Goal: Task Accomplishment & Management: Manage account settings

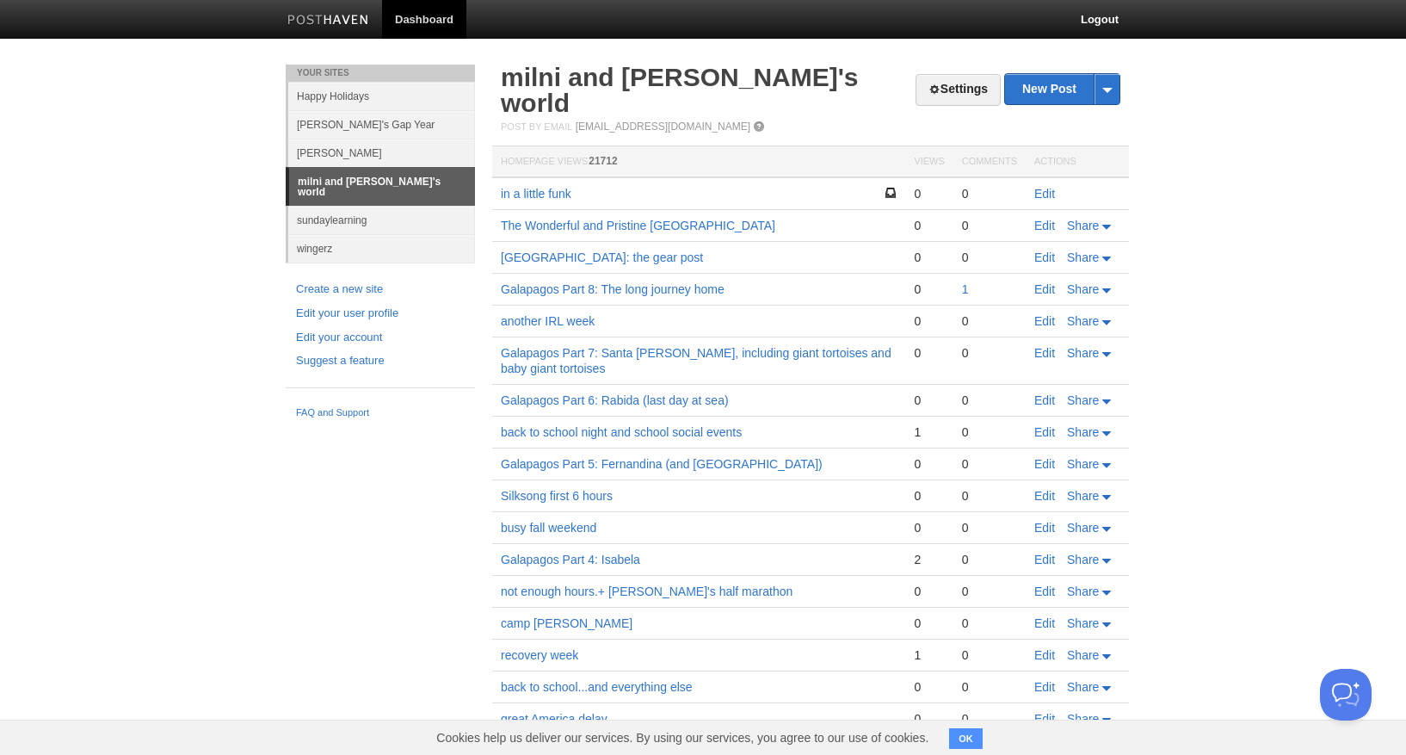
click at [1034, 177] on td "Edit" at bounding box center [1077, 193] width 103 height 33
click at [1048, 187] on link "Edit" at bounding box center [1045, 194] width 21 height 14
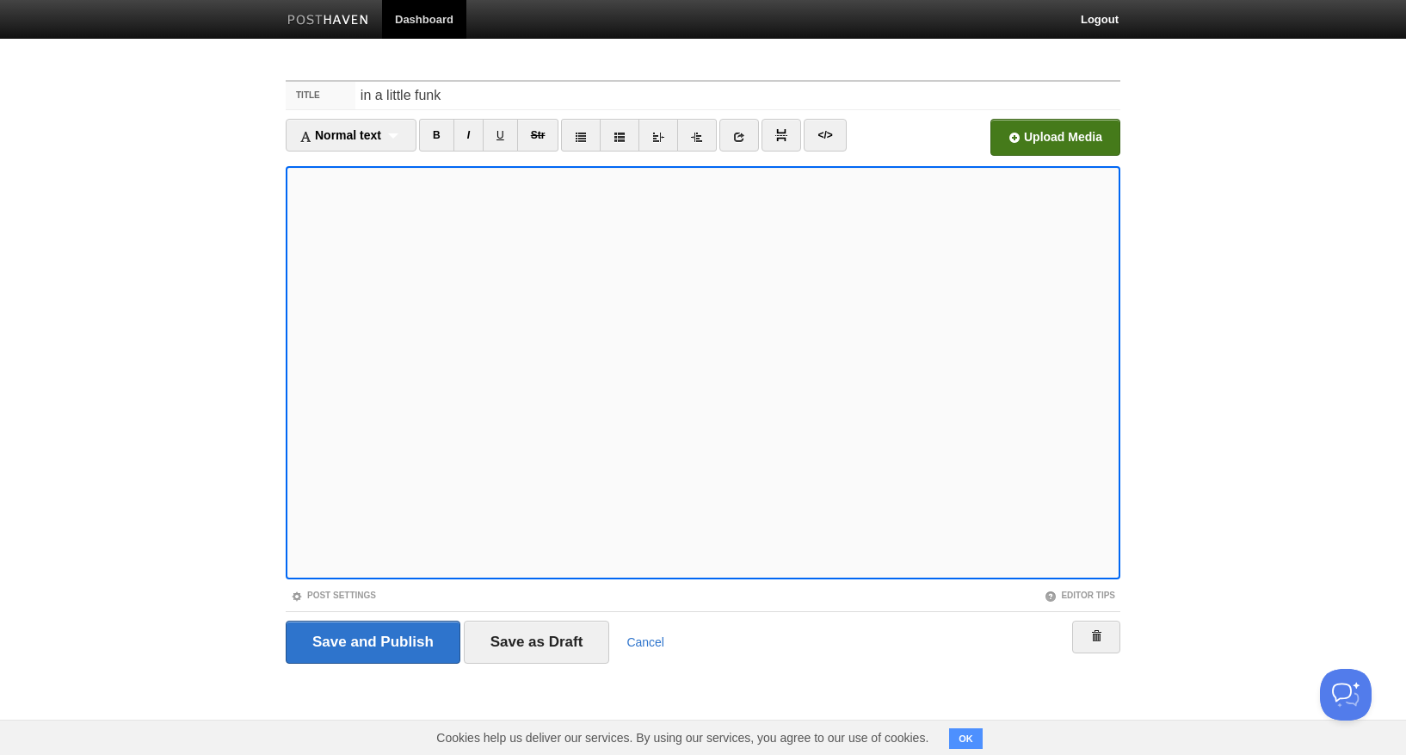
click at [1093, 143] on input "file" at bounding box center [536, 142] width 1303 height 88
click at [393, 644] on input "Save and Publish" at bounding box center [373, 642] width 175 height 43
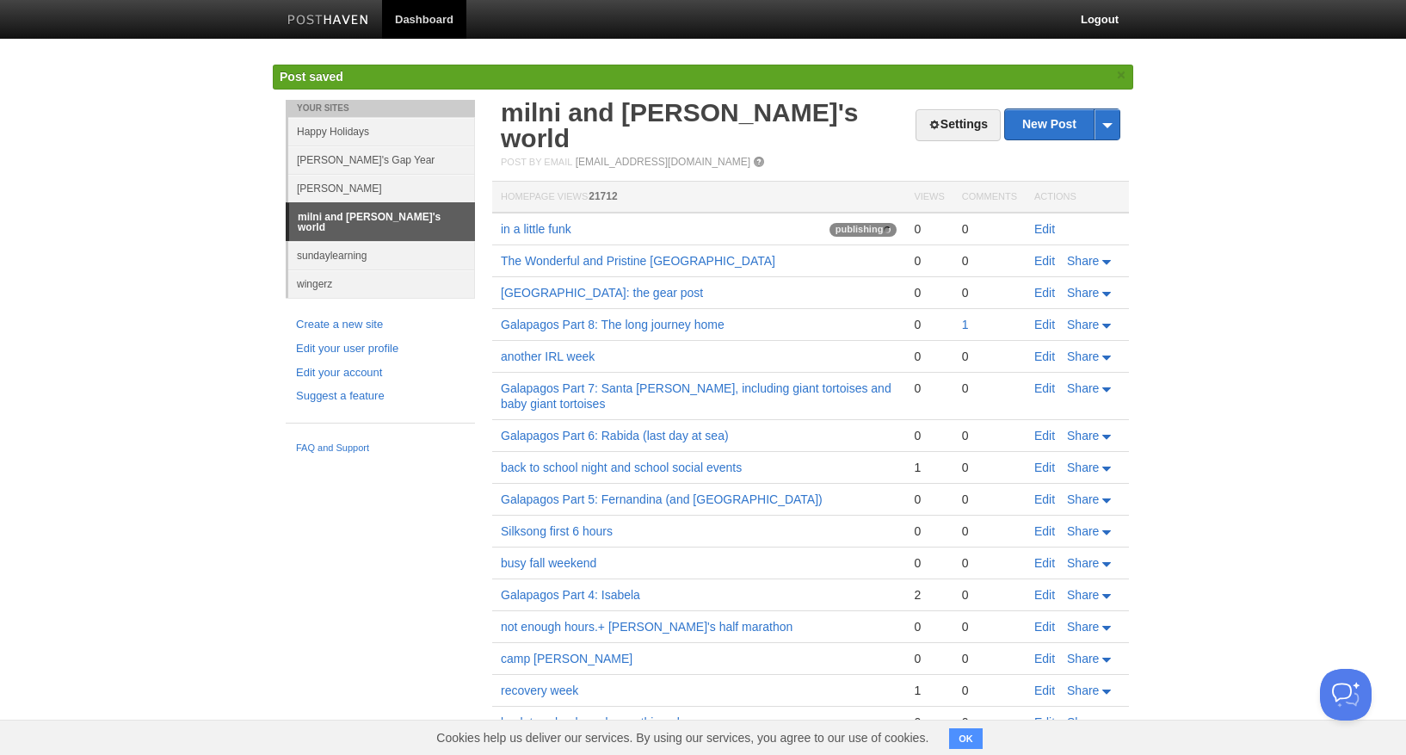
scroll to position [2, 1]
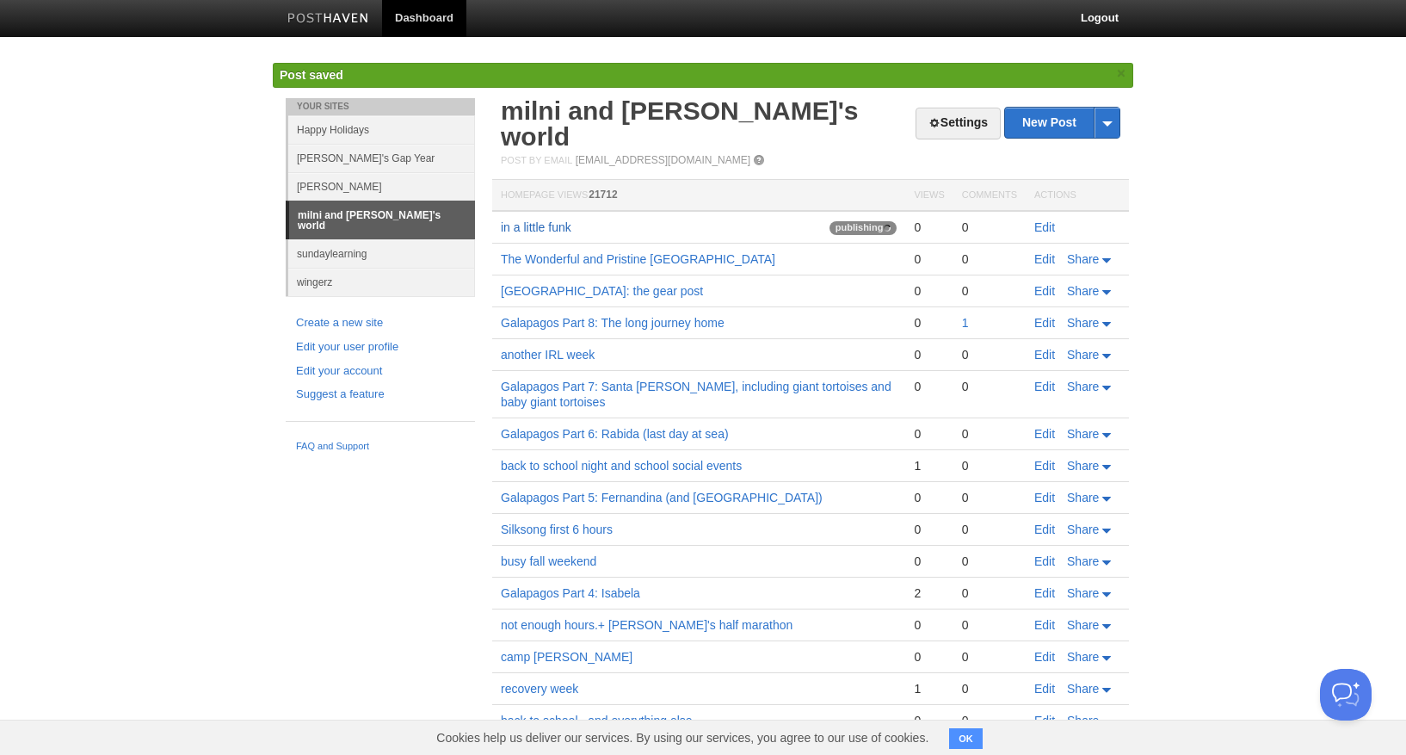
click at [542, 220] on link "in a little funk" at bounding box center [536, 227] width 71 height 14
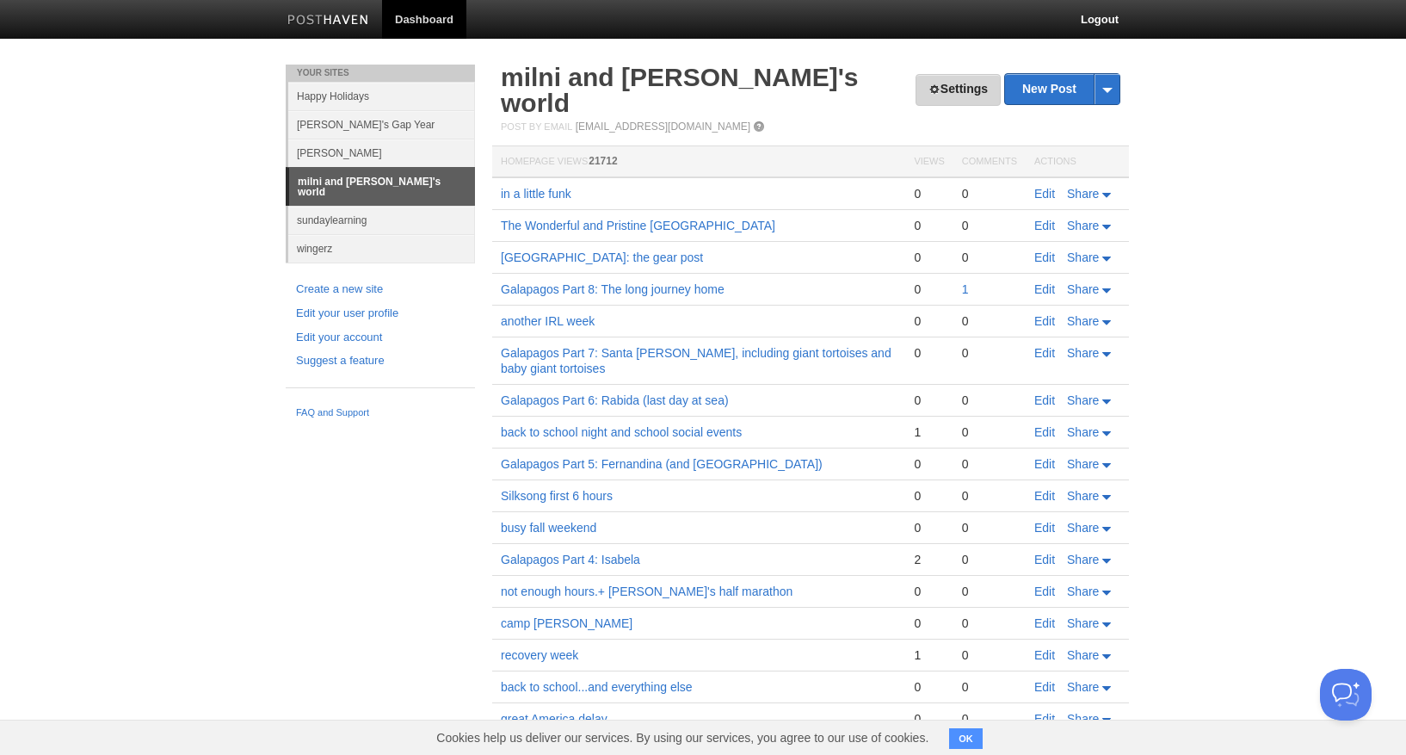
click at [950, 92] on link "Settings" at bounding box center [958, 90] width 85 height 32
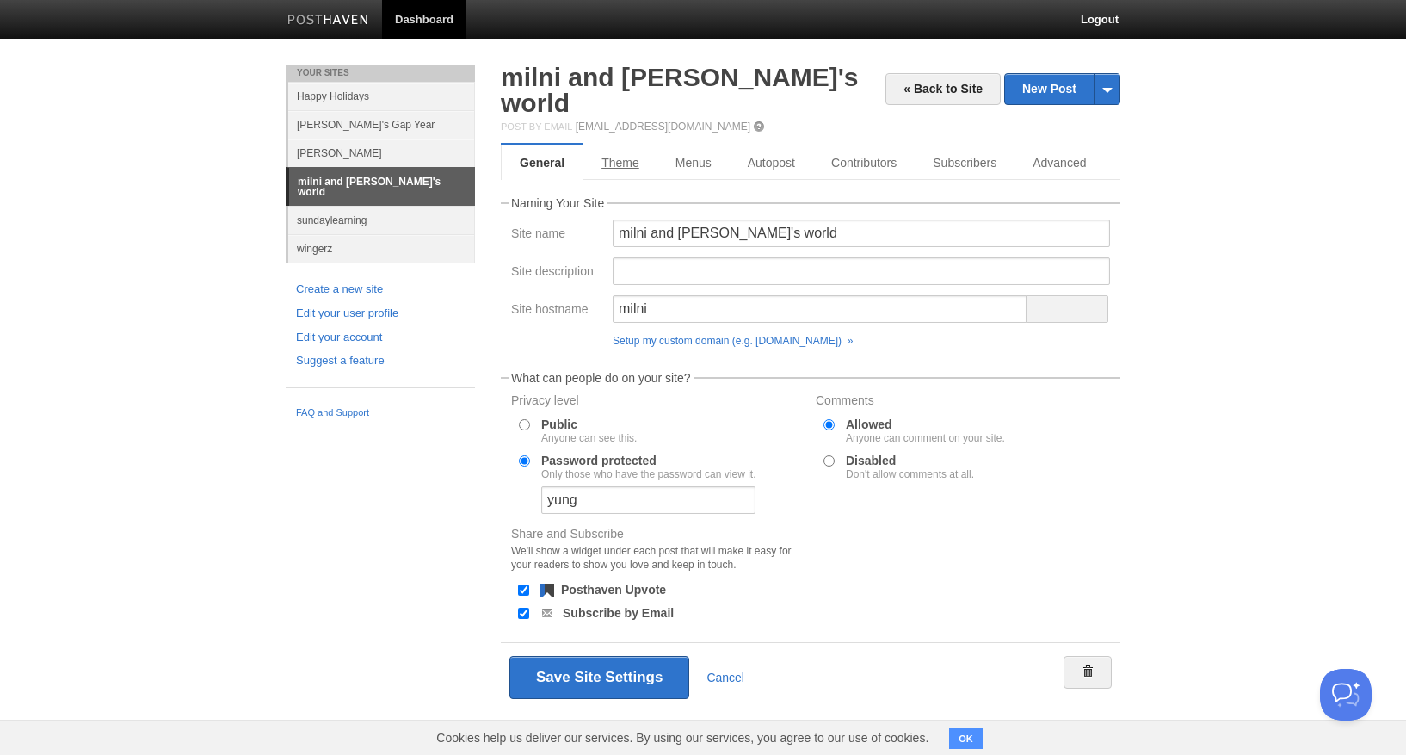
click at [641, 145] on link "Theme" at bounding box center [621, 162] width 74 height 34
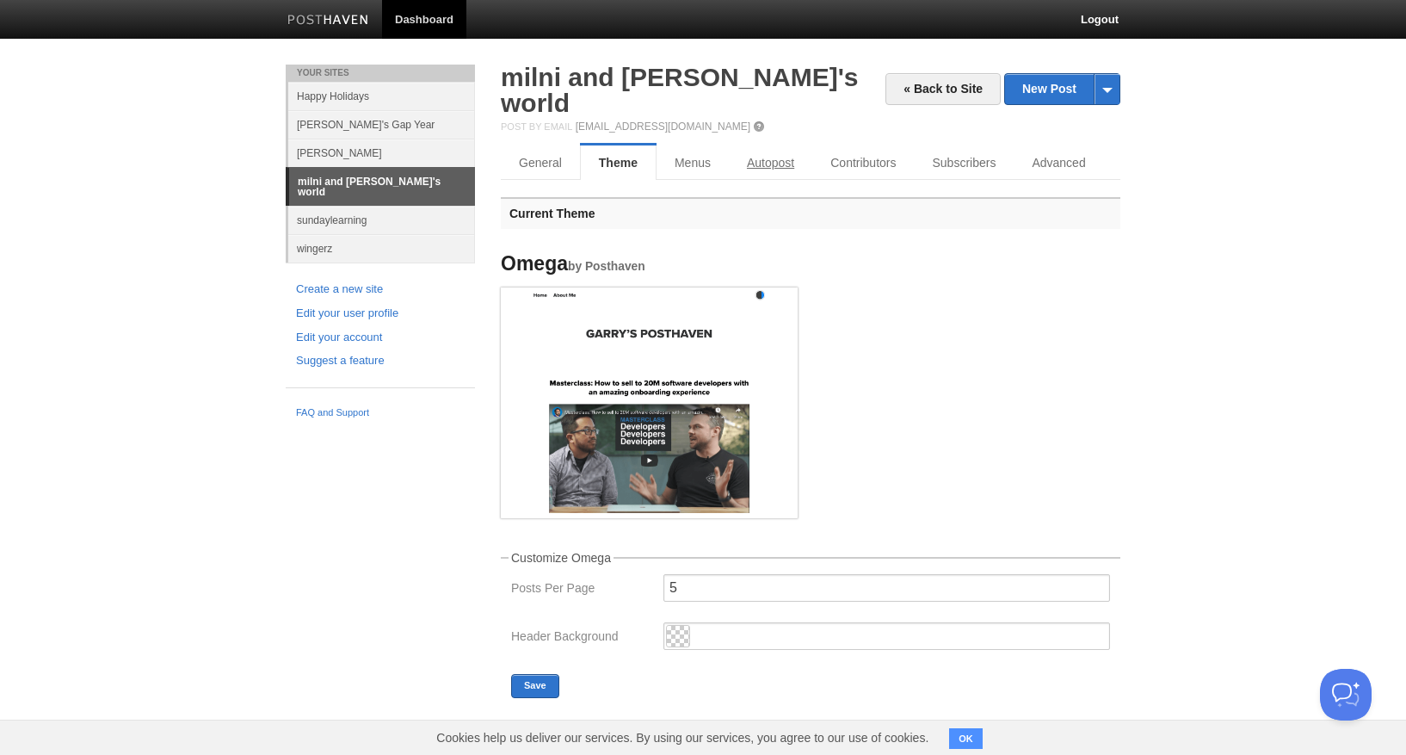
click at [763, 145] on link "Autopost" at bounding box center [770, 162] width 83 height 34
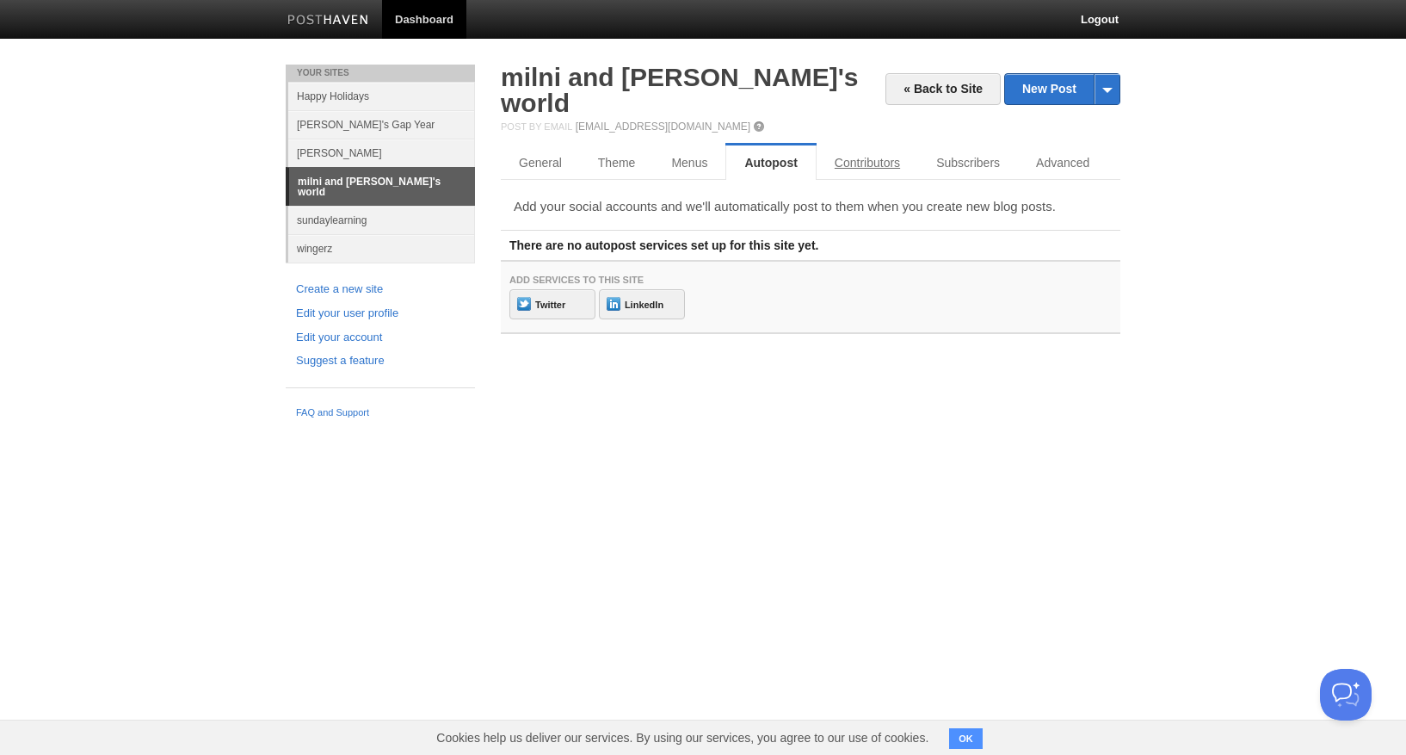
click at [862, 145] on link "Contributors" at bounding box center [868, 162] width 102 height 34
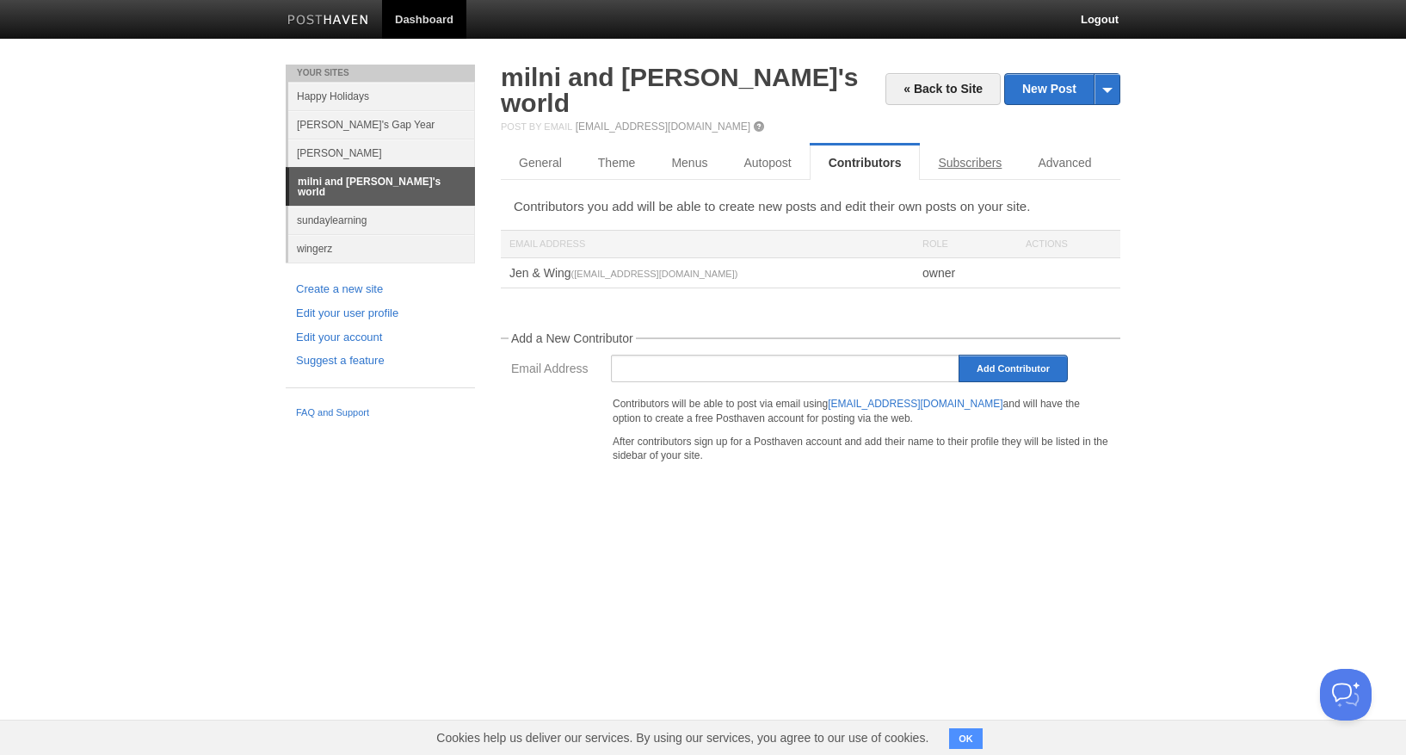
click at [993, 145] on link "Subscribers" at bounding box center [970, 162] width 100 height 34
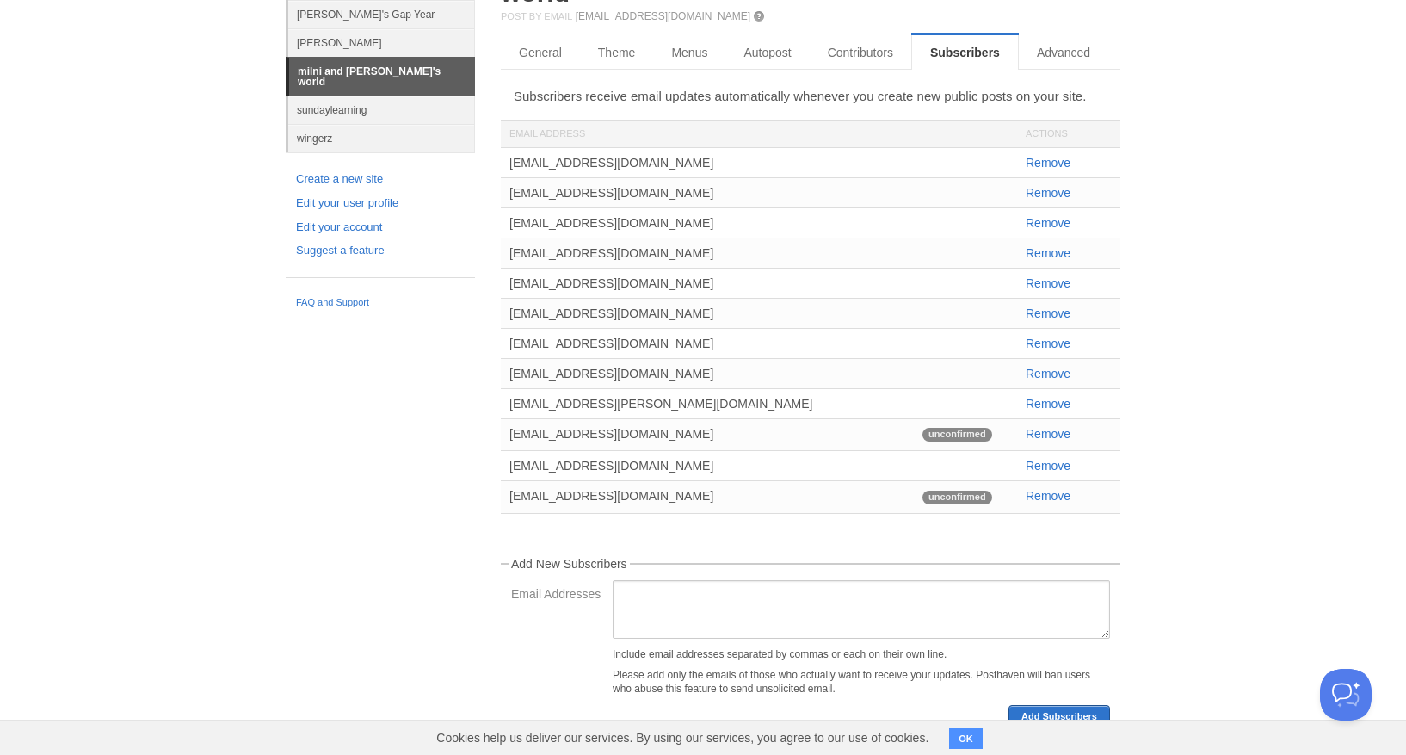
scroll to position [109, 0]
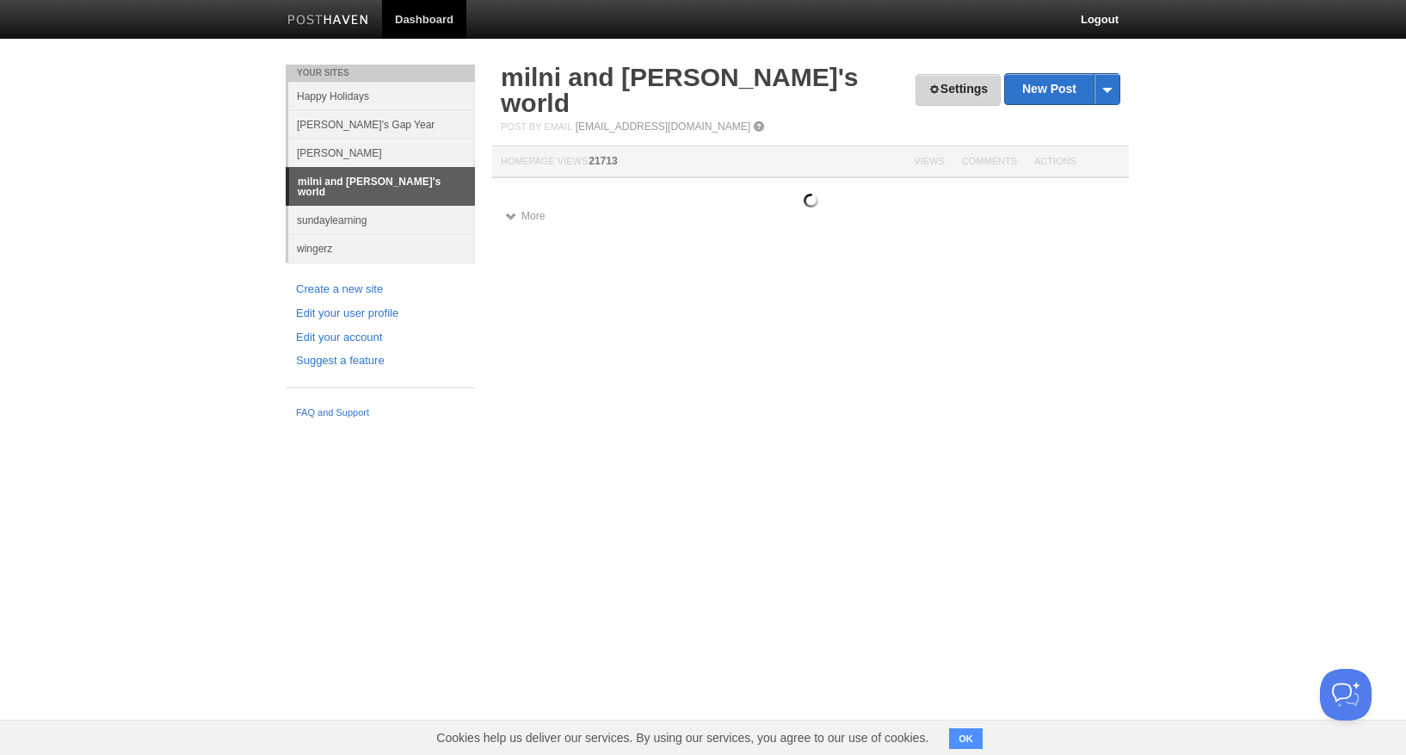
click at [946, 84] on link "Settings" at bounding box center [958, 90] width 85 height 32
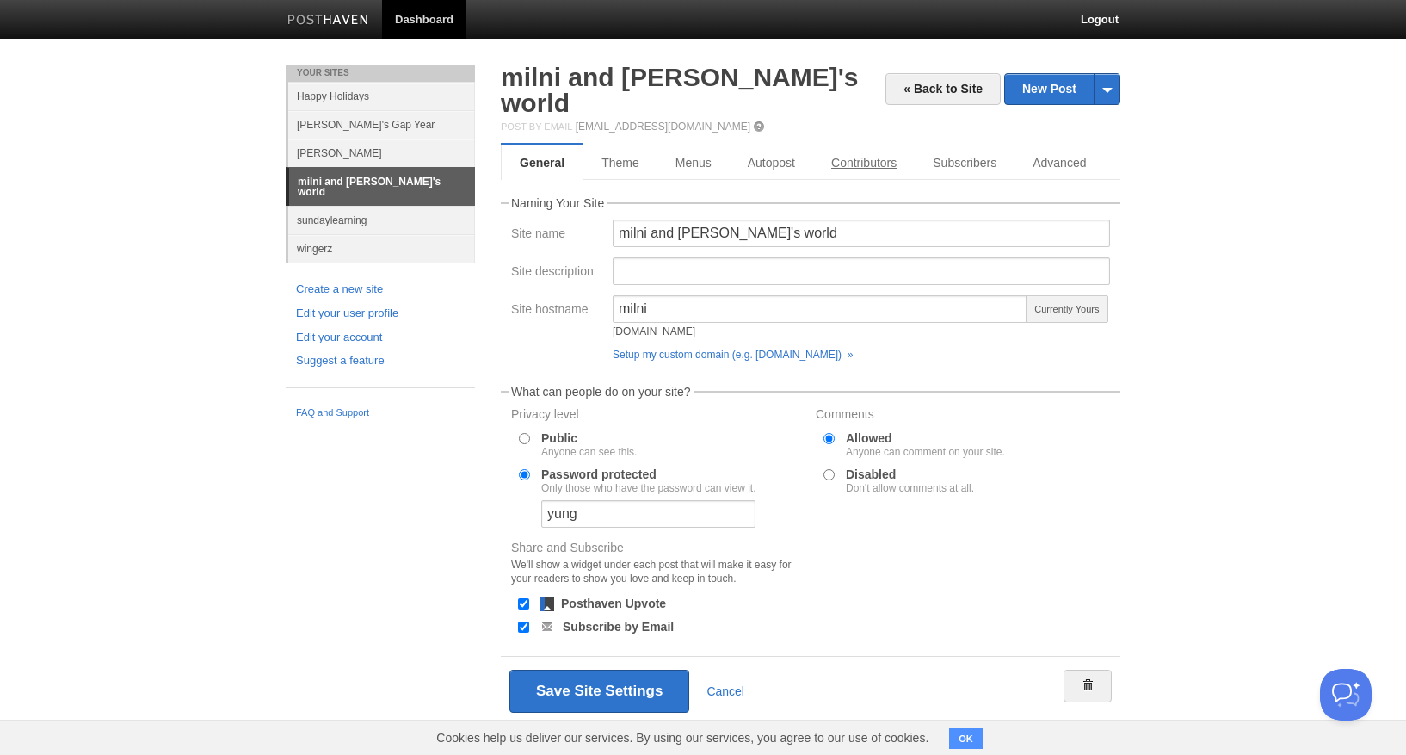
click at [876, 145] on link "Contributors" at bounding box center [864, 162] width 102 height 34
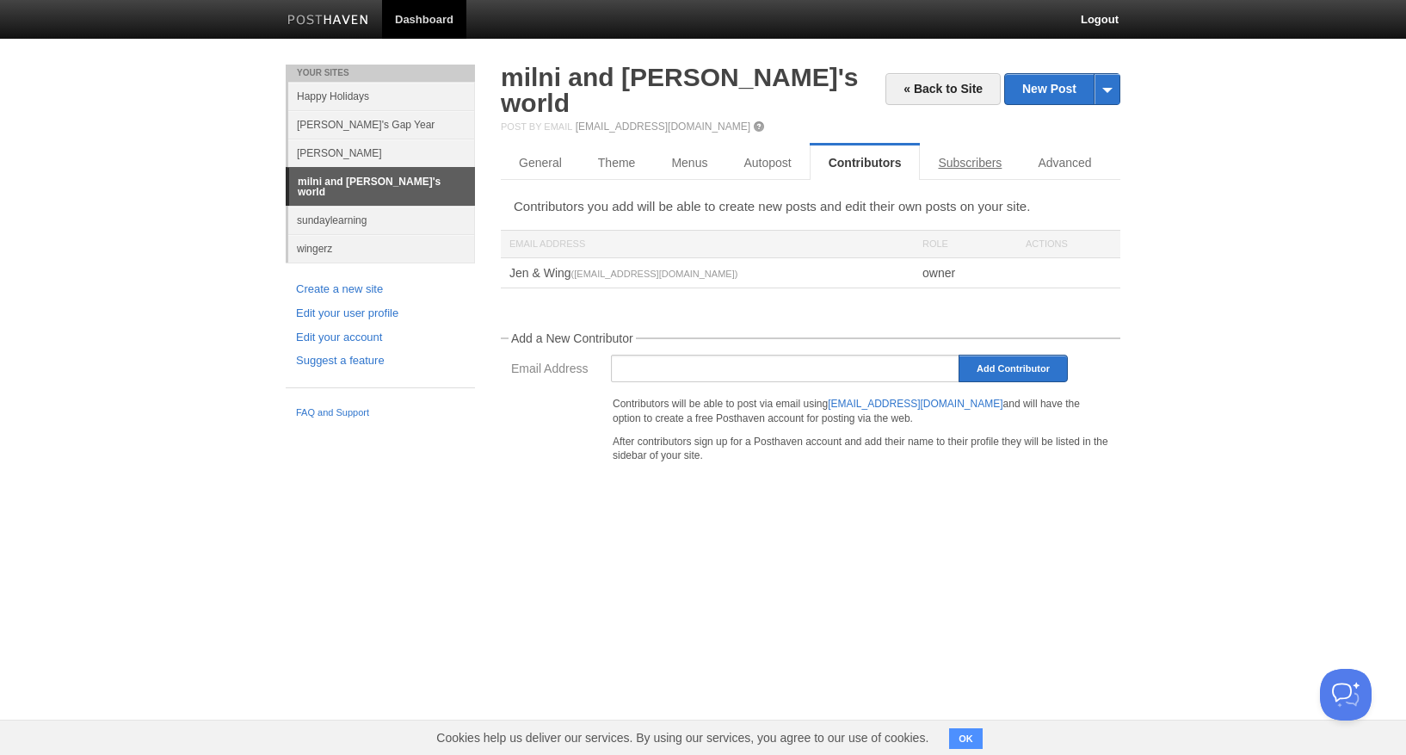
click at [949, 145] on link "Subscribers" at bounding box center [970, 162] width 100 height 34
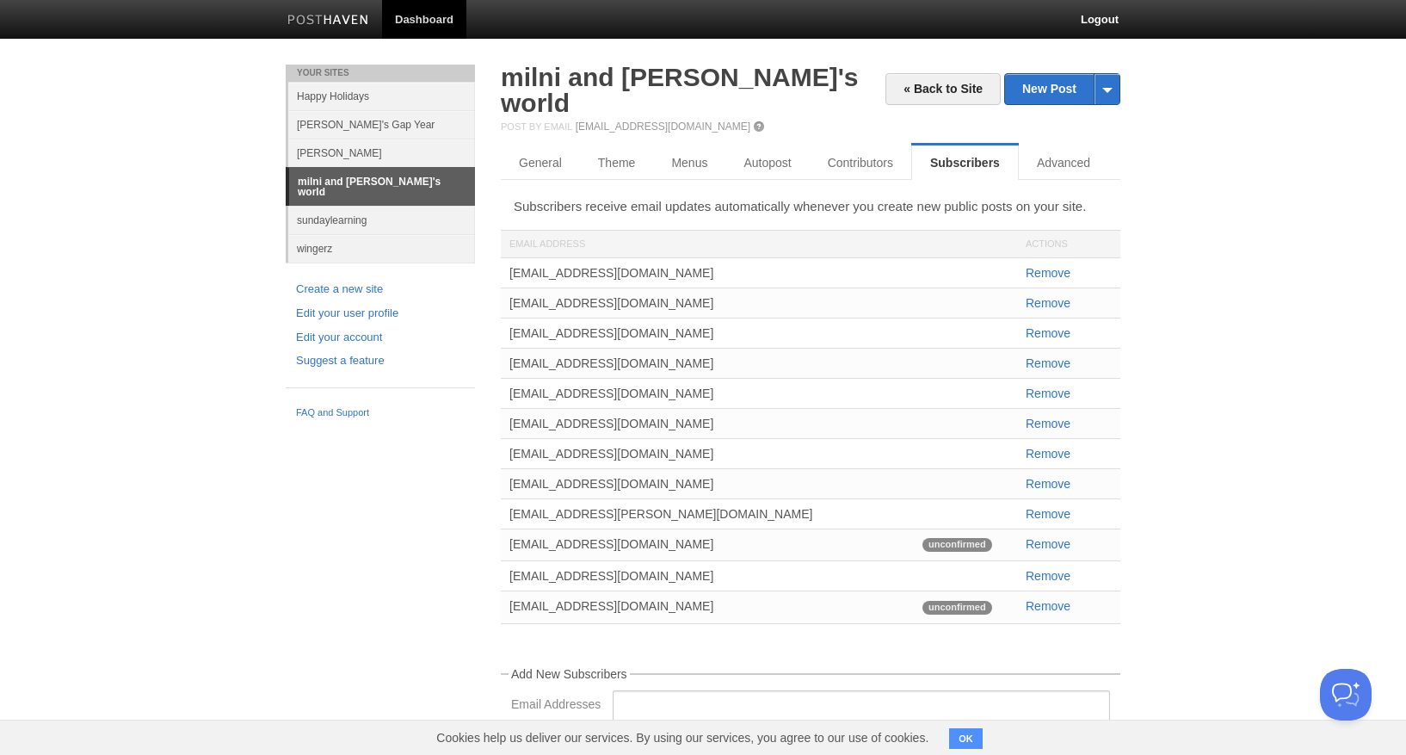
scroll to position [0, 1]
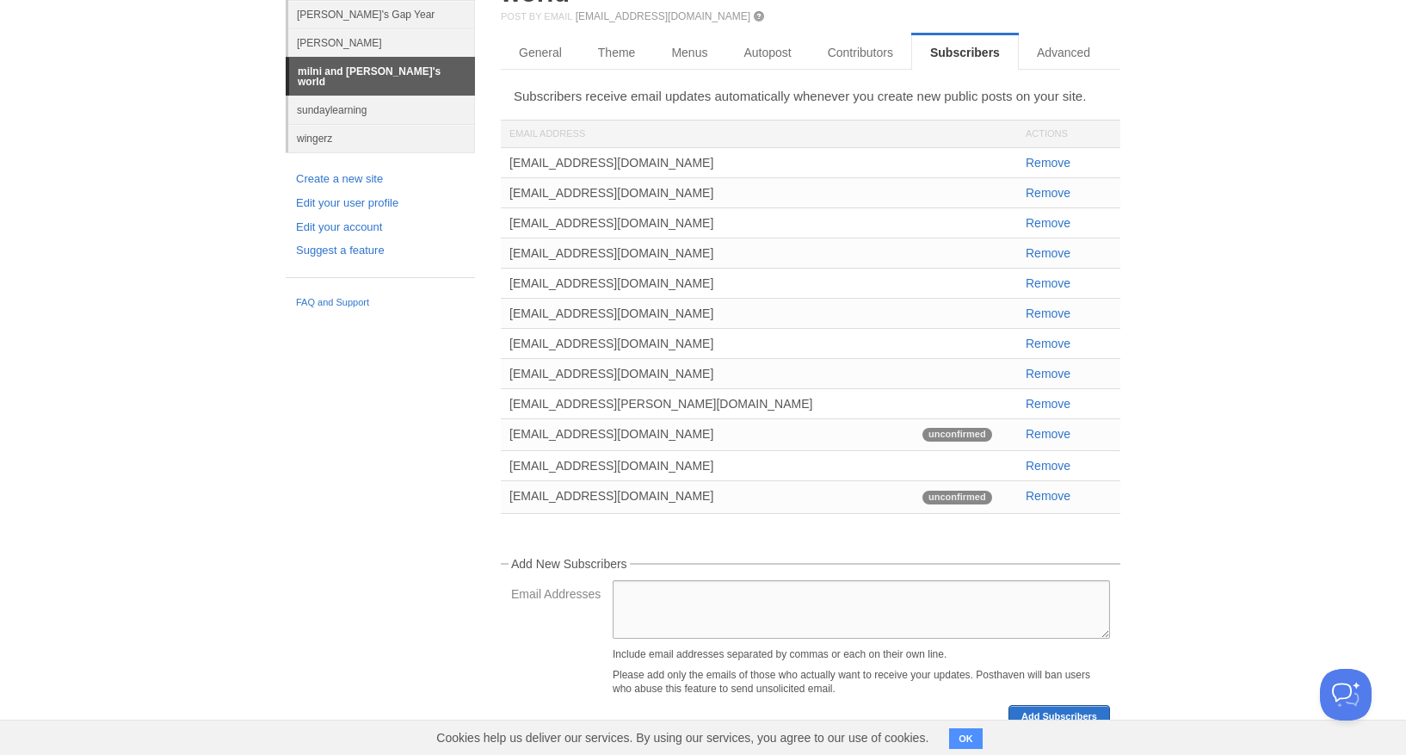
click at [666, 580] on textarea "Email Addresses" at bounding box center [862, 609] width 498 height 59
paste textarea "Bekah <[EMAIL_ADDRESS][DOMAIN_NAME]>"
click at [668, 581] on textarea "Bekah <[EMAIL_ADDRESS][DOMAIN_NAME]>" at bounding box center [862, 610] width 498 height 59
type textarea "[EMAIL_ADDRESS][DOMAIN_NAME]"
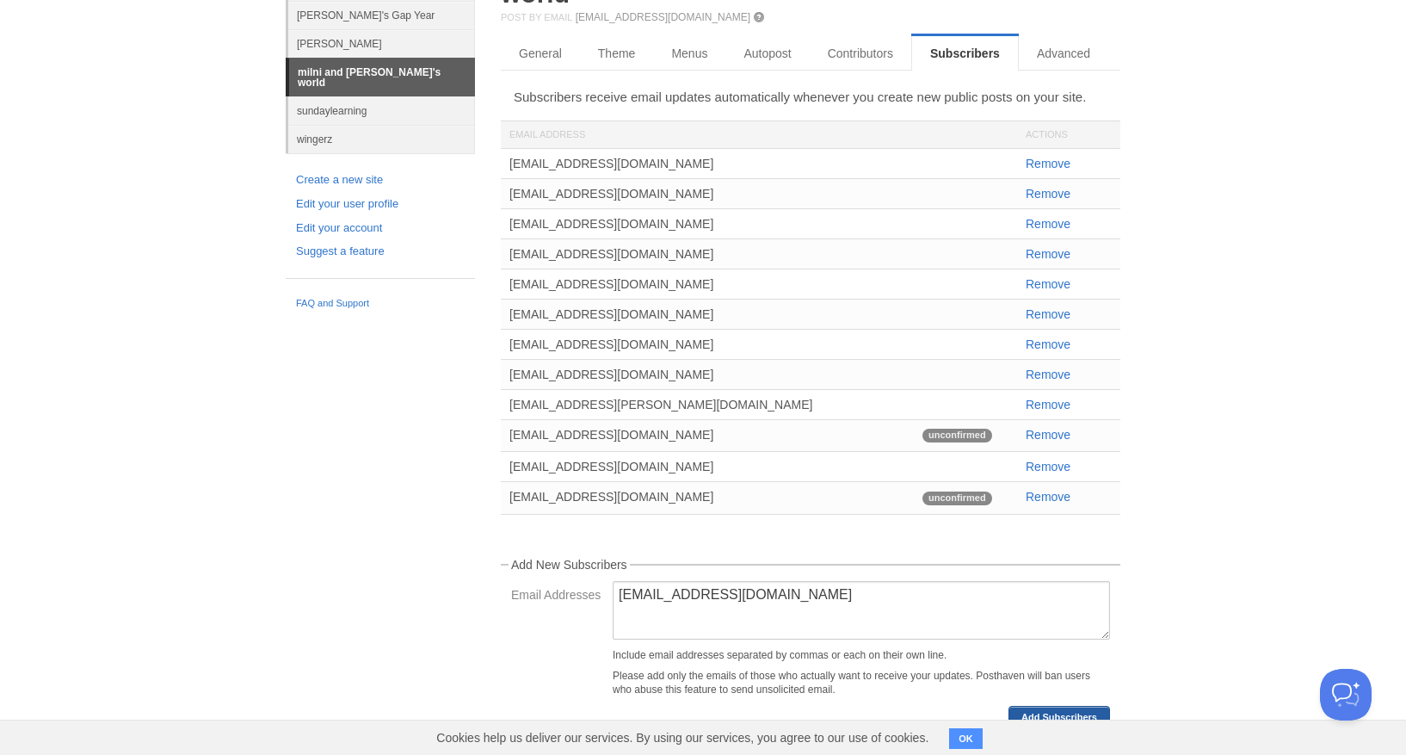
click at [1055, 706] on button "Add Subscribers" at bounding box center [1060, 718] width 102 height 24
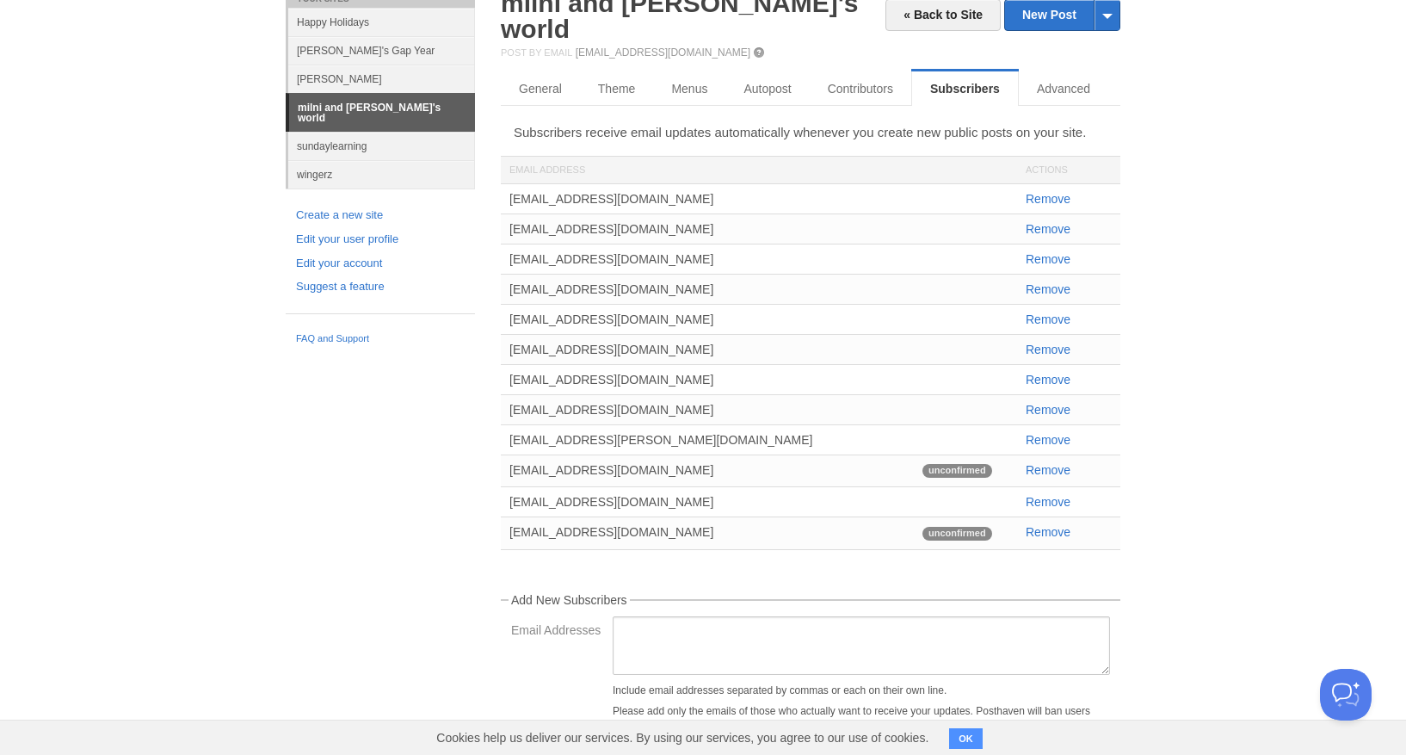
scroll to position [65, 0]
